Goal: Task Accomplishment & Management: Manage account settings

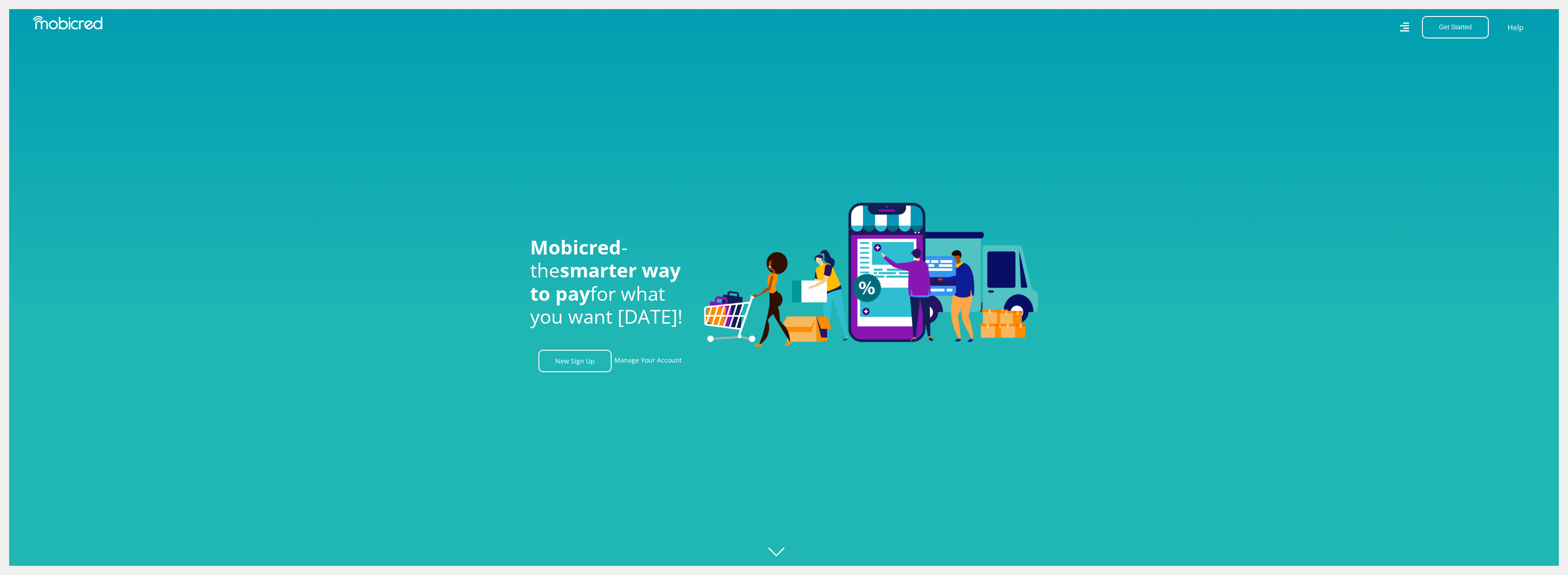
scroll to position [0, 653]
click at [636, 362] on link "Manage Your Account" at bounding box center [648, 361] width 68 height 23
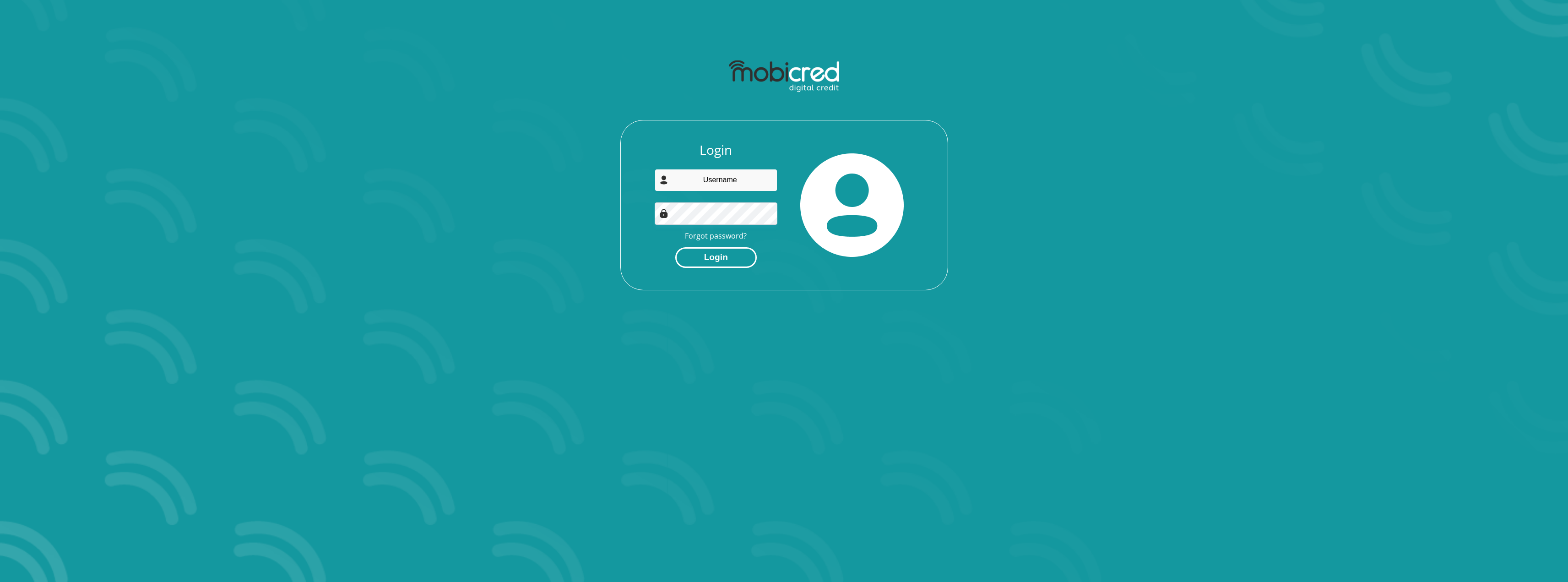
type input "[EMAIL_ADDRESS][DOMAIN_NAME]"
click at [731, 255] on button "Login" at bounding box center [716, 258] width 82 height 21
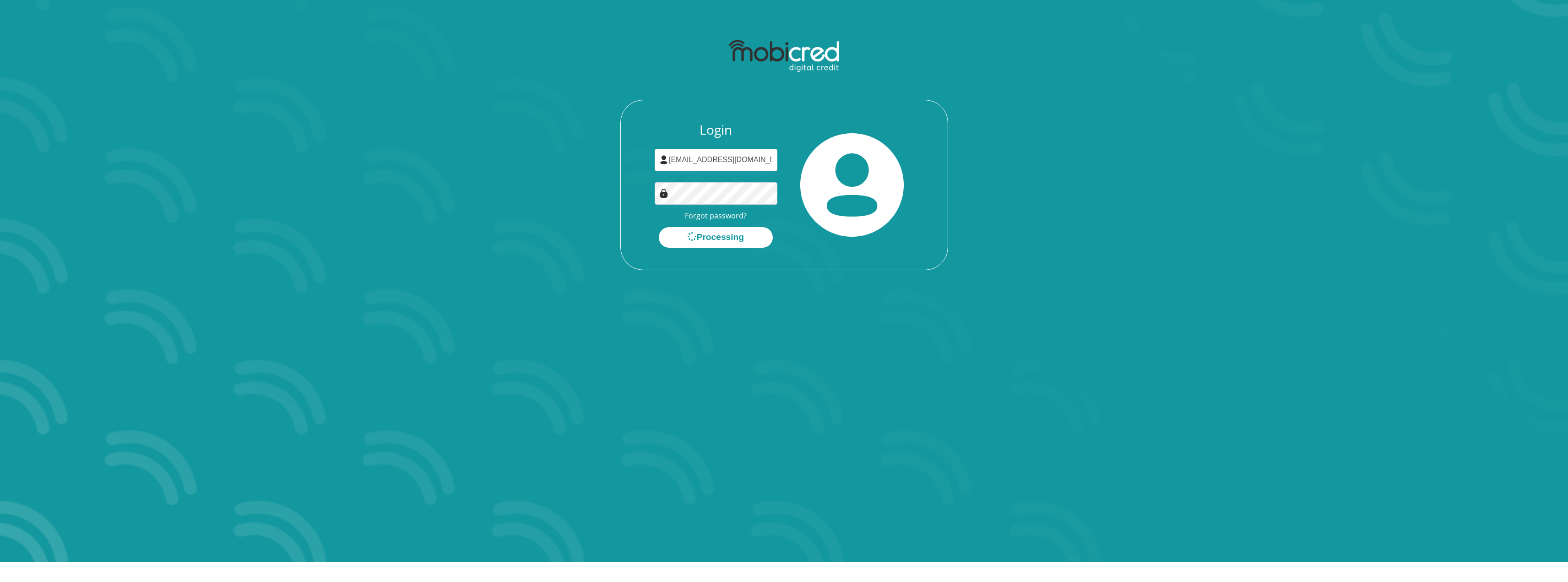
scroll to position [52, 0]
